Goal: Transaction & Acquisition: Purchase product/service

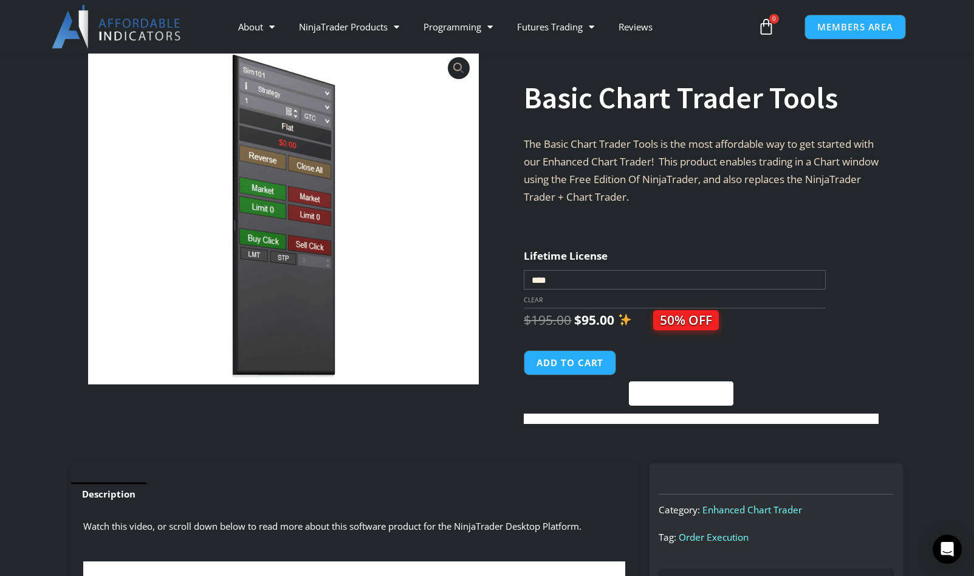
scroll to position [81, 0]
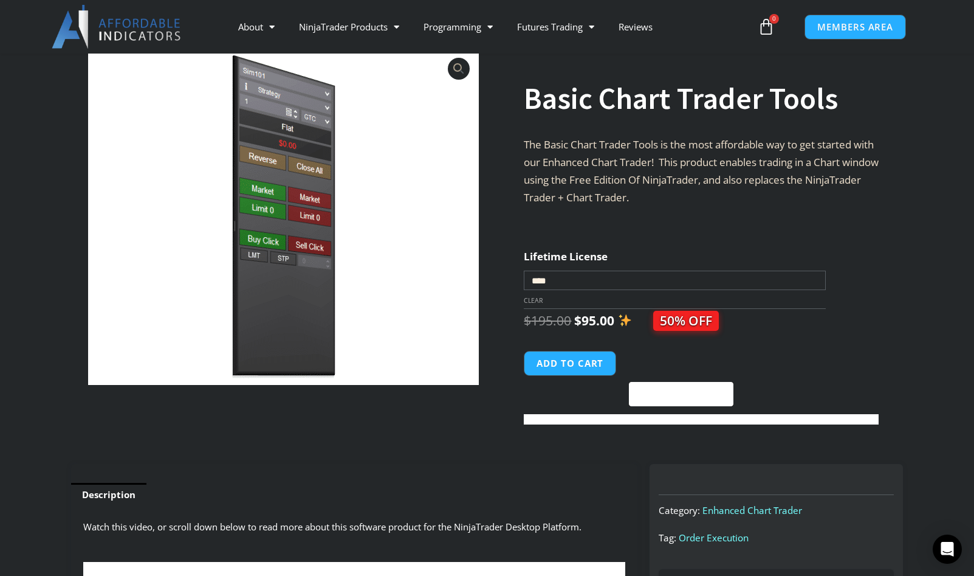
click at [573, 367] on button "Add to cart" at bounding box center [570, 363] width 92 height 25
click at [575, 360] on button "Add to cart" at bounding box center [570, 363] width 92 height 25
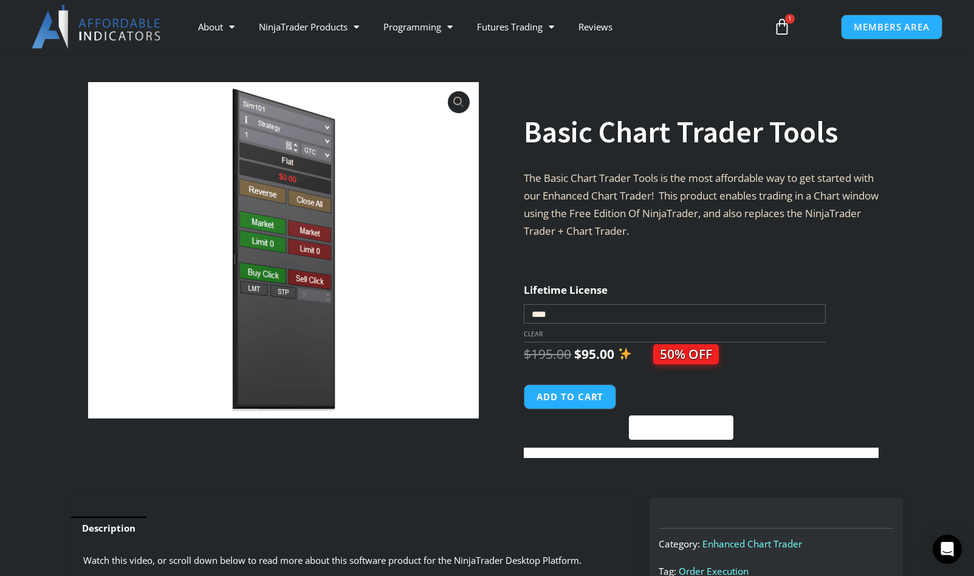
scroll to position [142, 0]
